Goal: Information Seeking & Learning: Learn about a topic

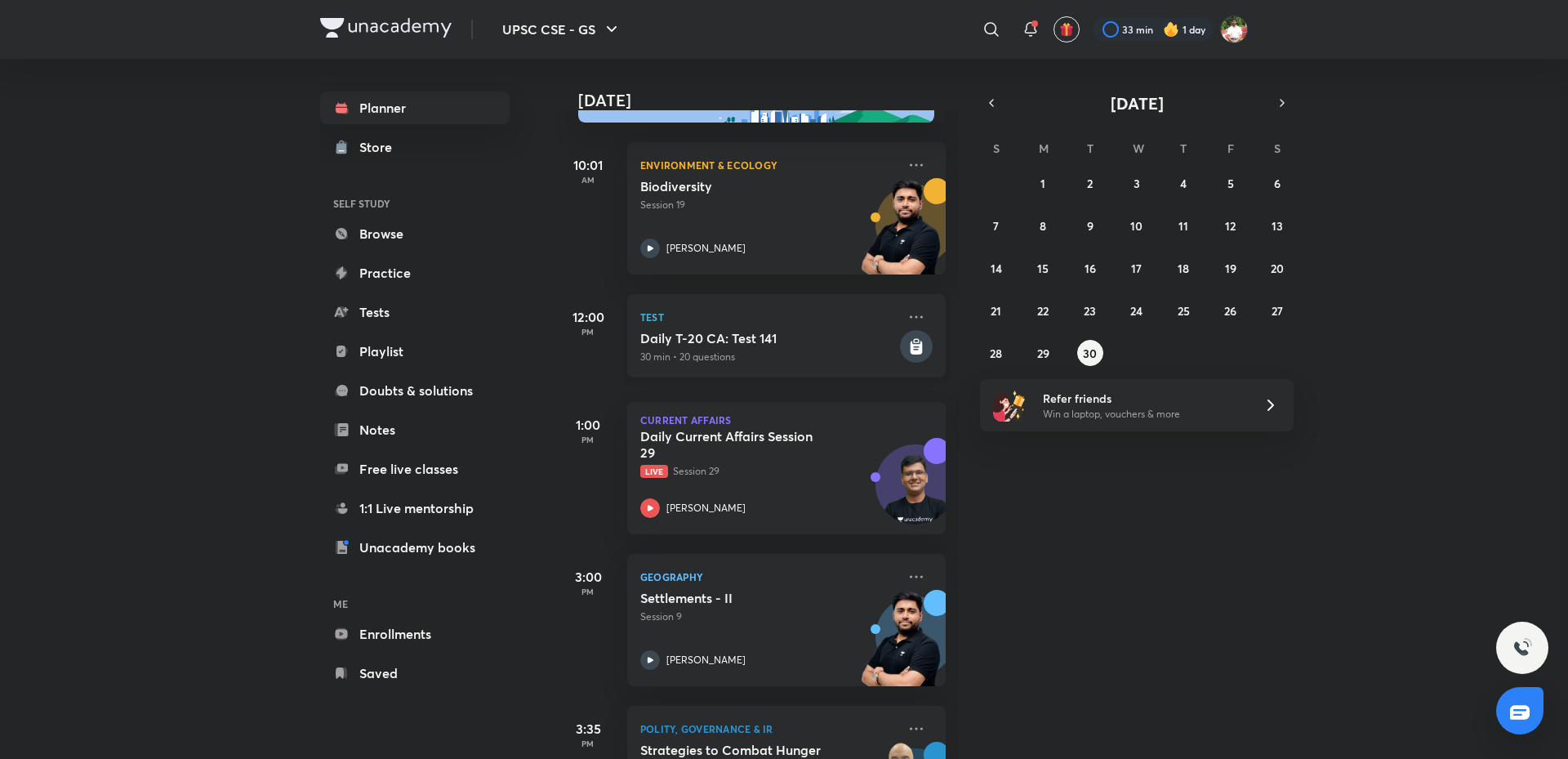
scroll to position [164, 0]
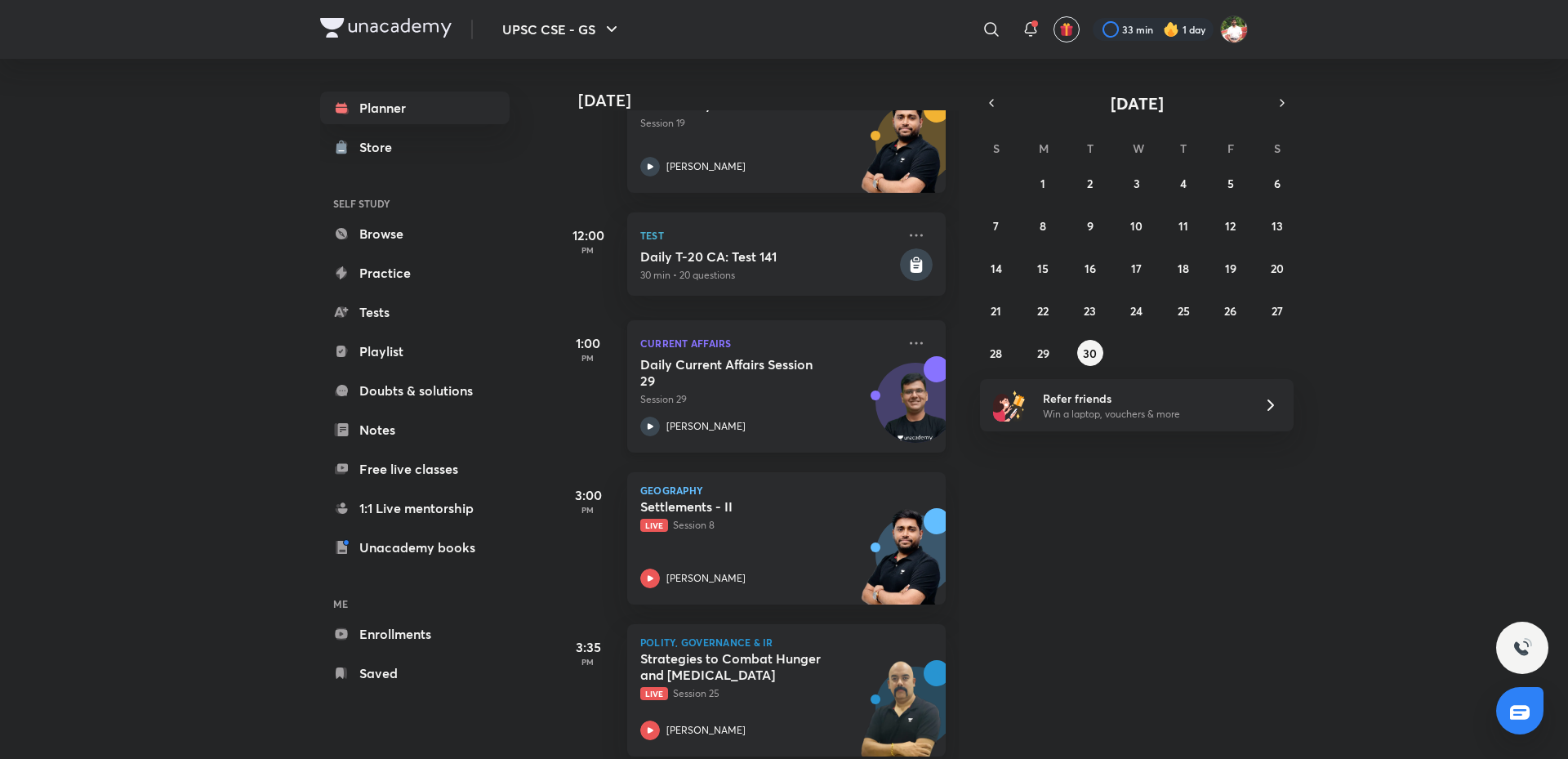
scroll to position [164, 0]
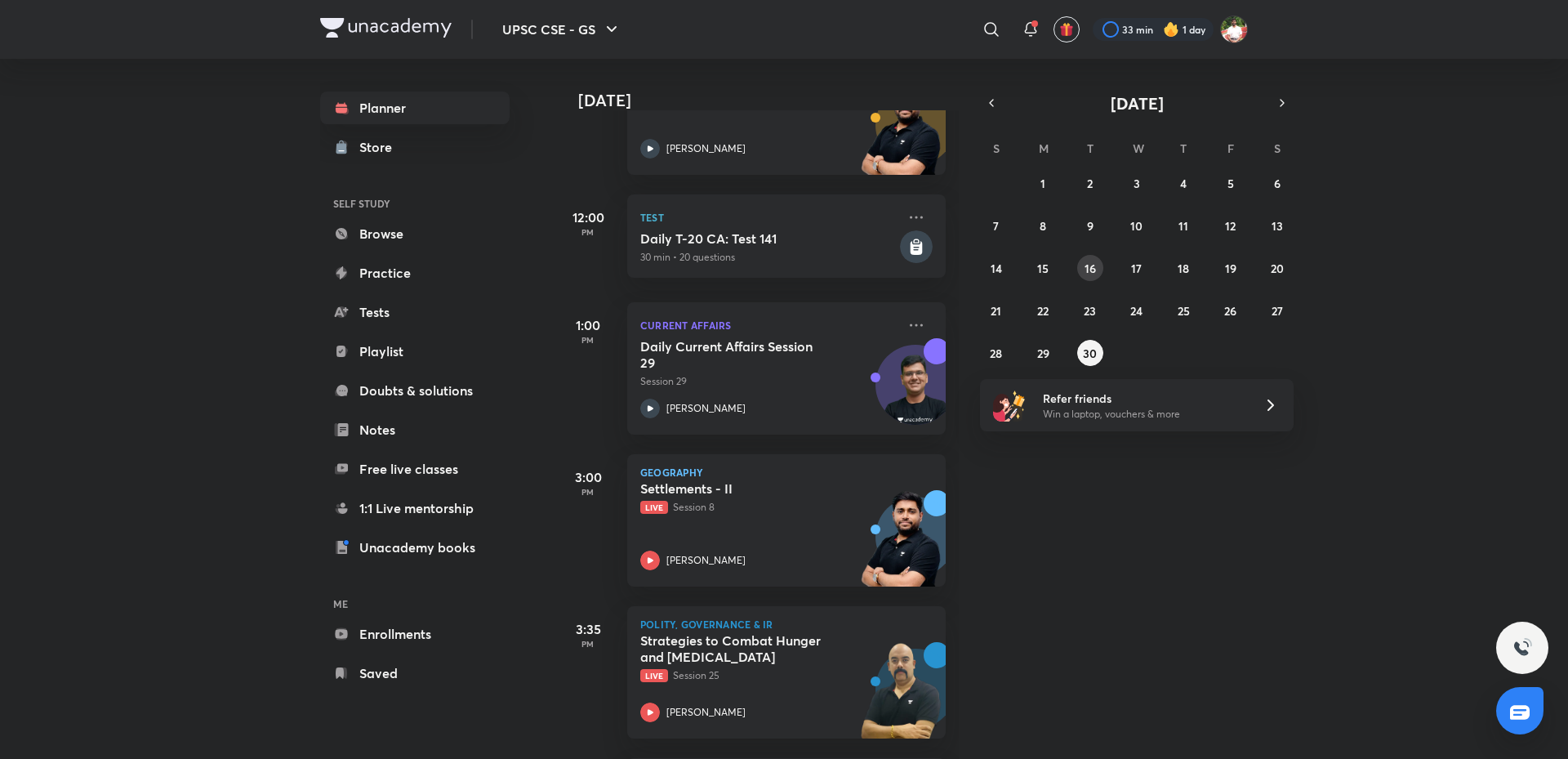
click at [1085, 267] on abbr "16" at bounding box center [1090, 268] width 11 height 16
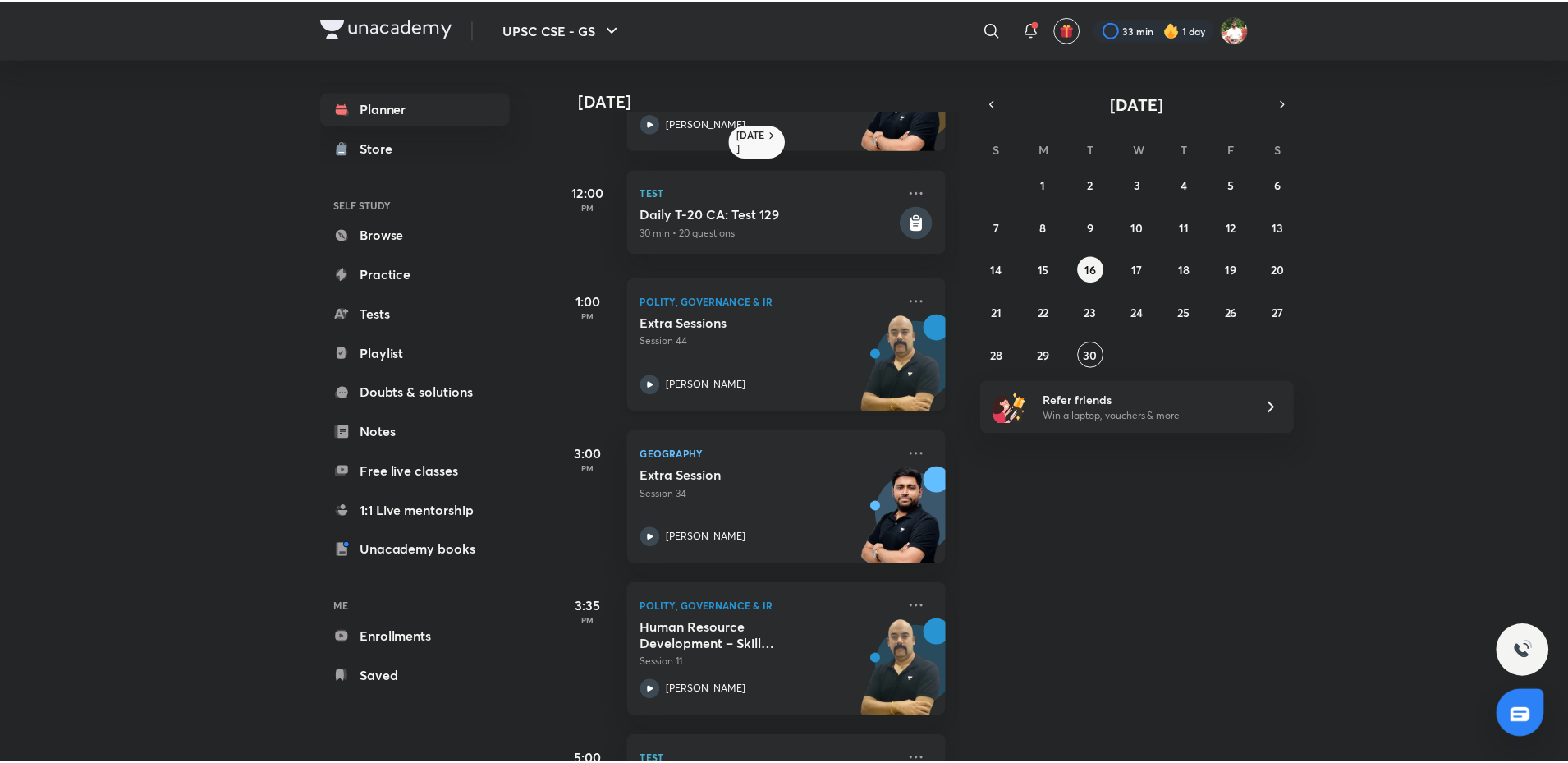
scroll to position [329, 0]
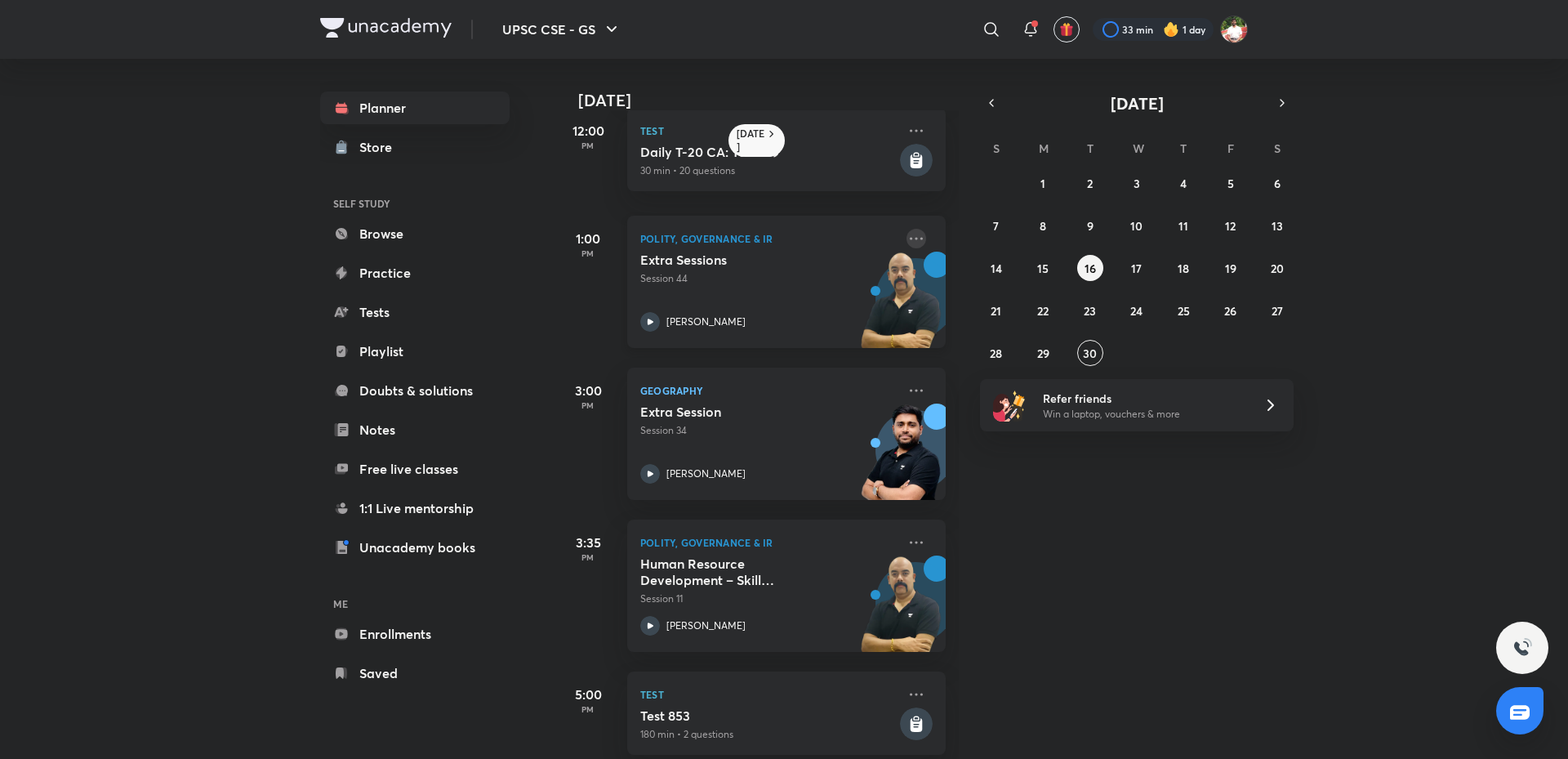
click at [906, 237] on icon at bounding box center [916, 238] width 20 height 20
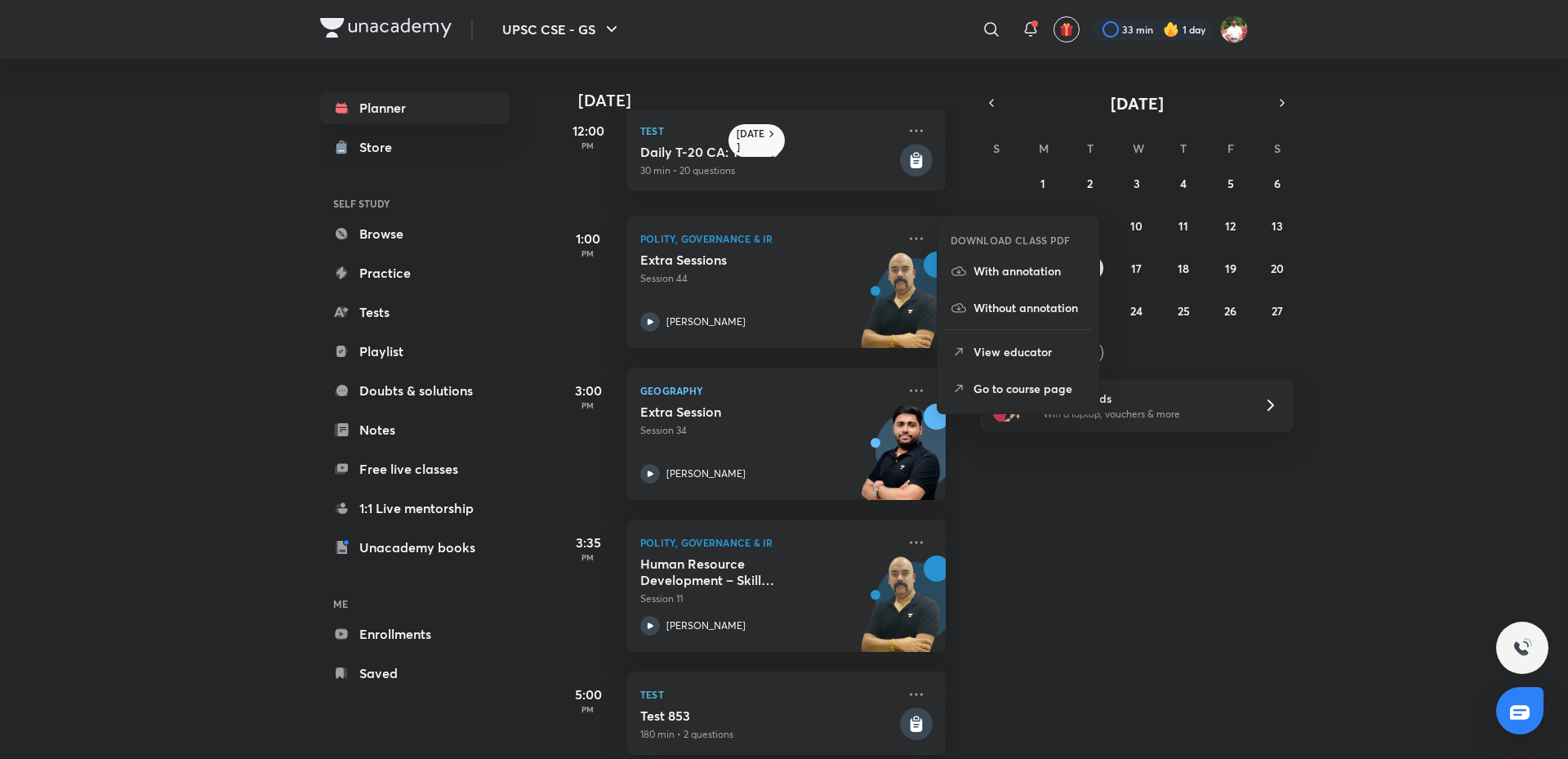
click at [1038, 380] on p "Go to course page" at bounding box center [1030, 388] width 113 height 17
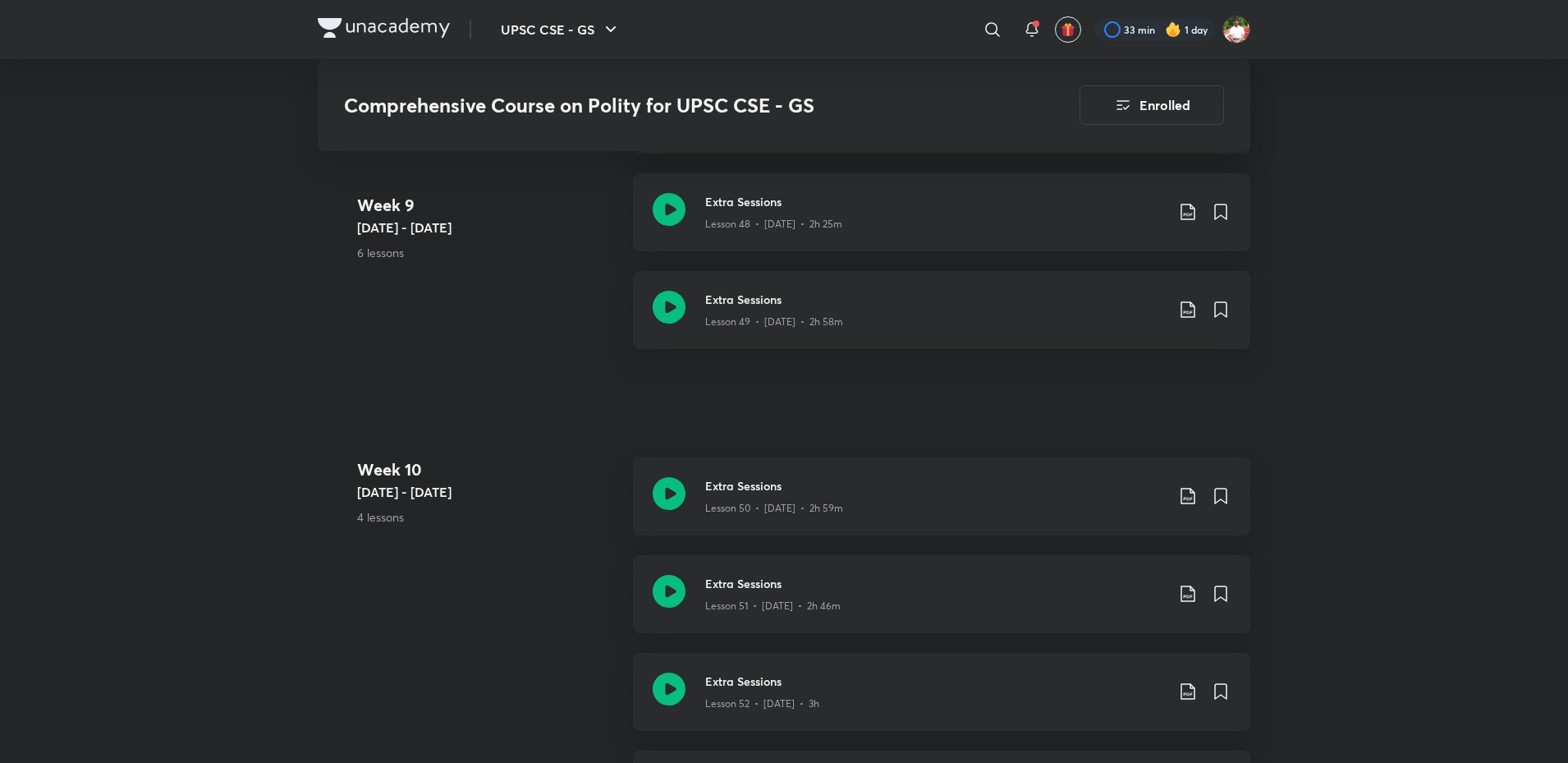
scroll to position [6242, 0]
click at [668, 586] on icon at bounding box center [669, 590] width 33 height 33
